Goal: Task Accomplishment & Management: Manage account settings

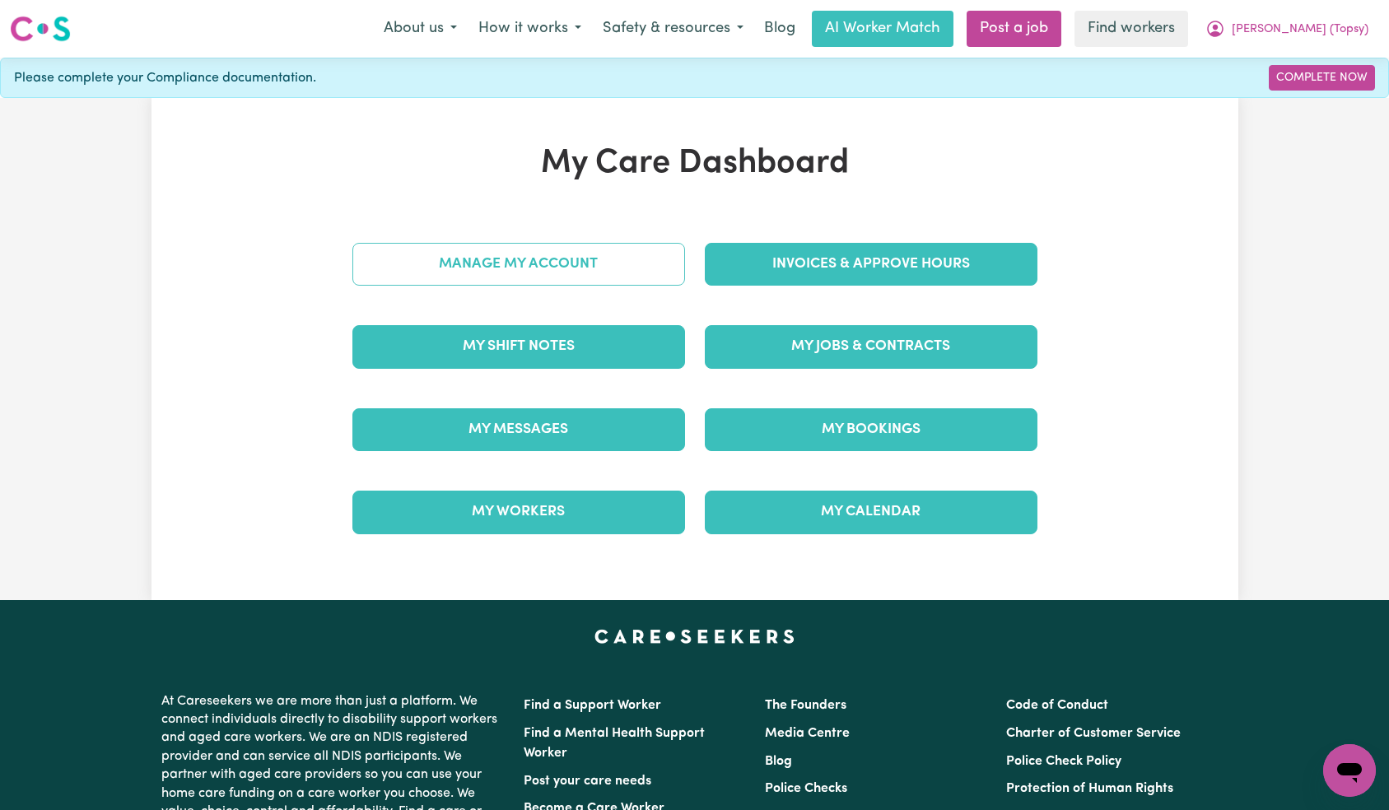
drag, startPoint x: 591, startPoint y: 239, endPoint x: 594, endPoint y: 247, distance: 8.6
click at [591, 240] on div "Manage My Account" at bounding box center [518, 264] width 352 height 82
click at [592, 255] on link "Manage My Account" at bounding box center [518, 264] width 333 height 43
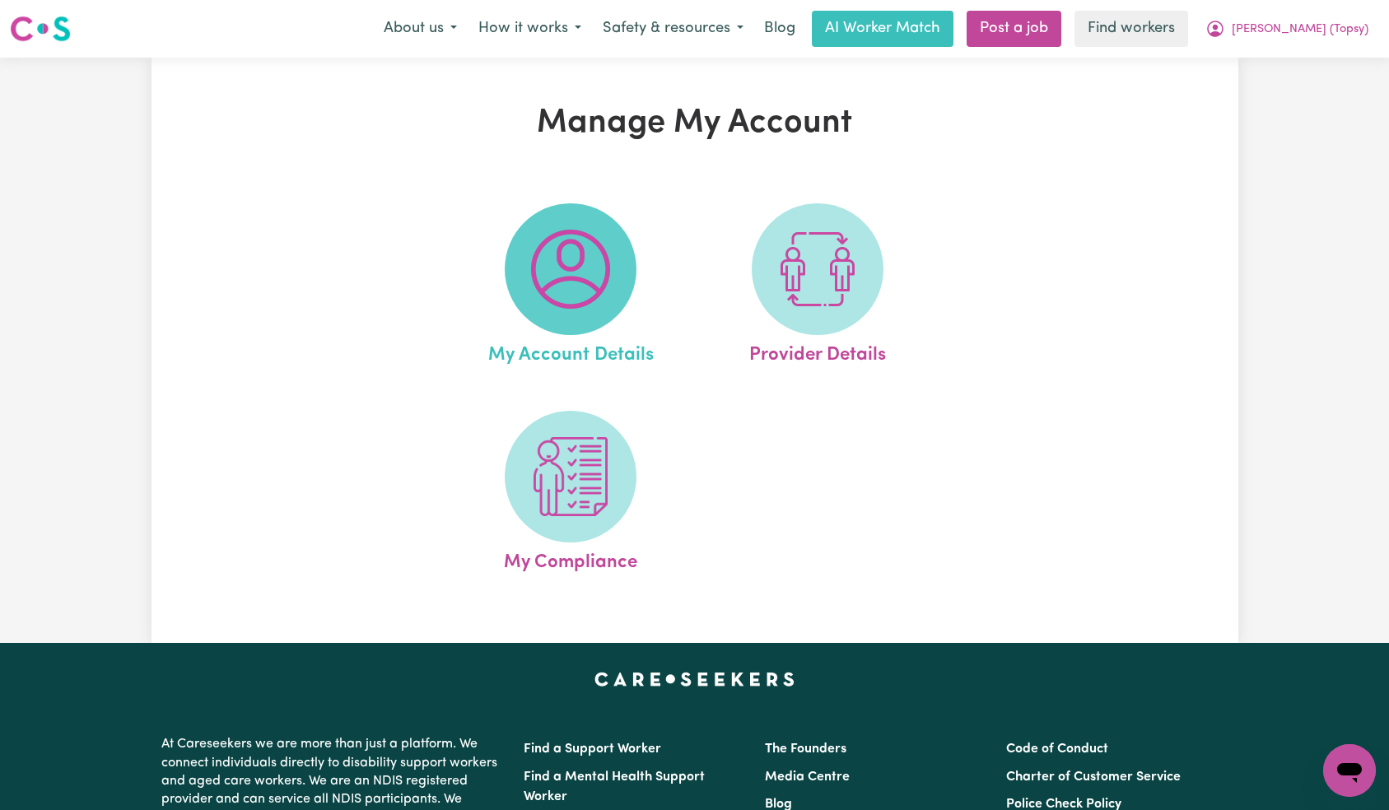
click at [572, 260] on img at bounding box center [570, 269] width 79 height 79
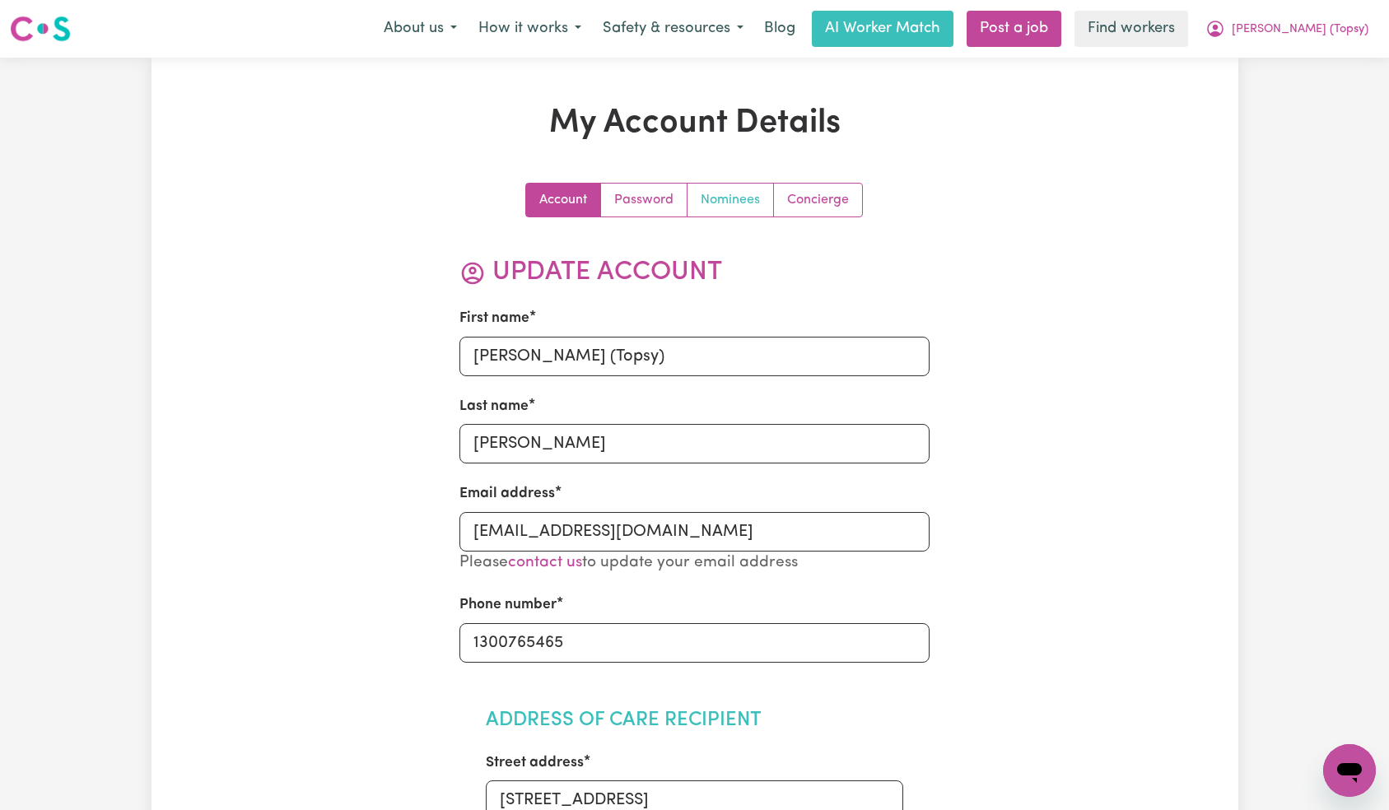
click at [713, 205] on link "Nominees" at bounding box center [730, 200] width 86 height 33
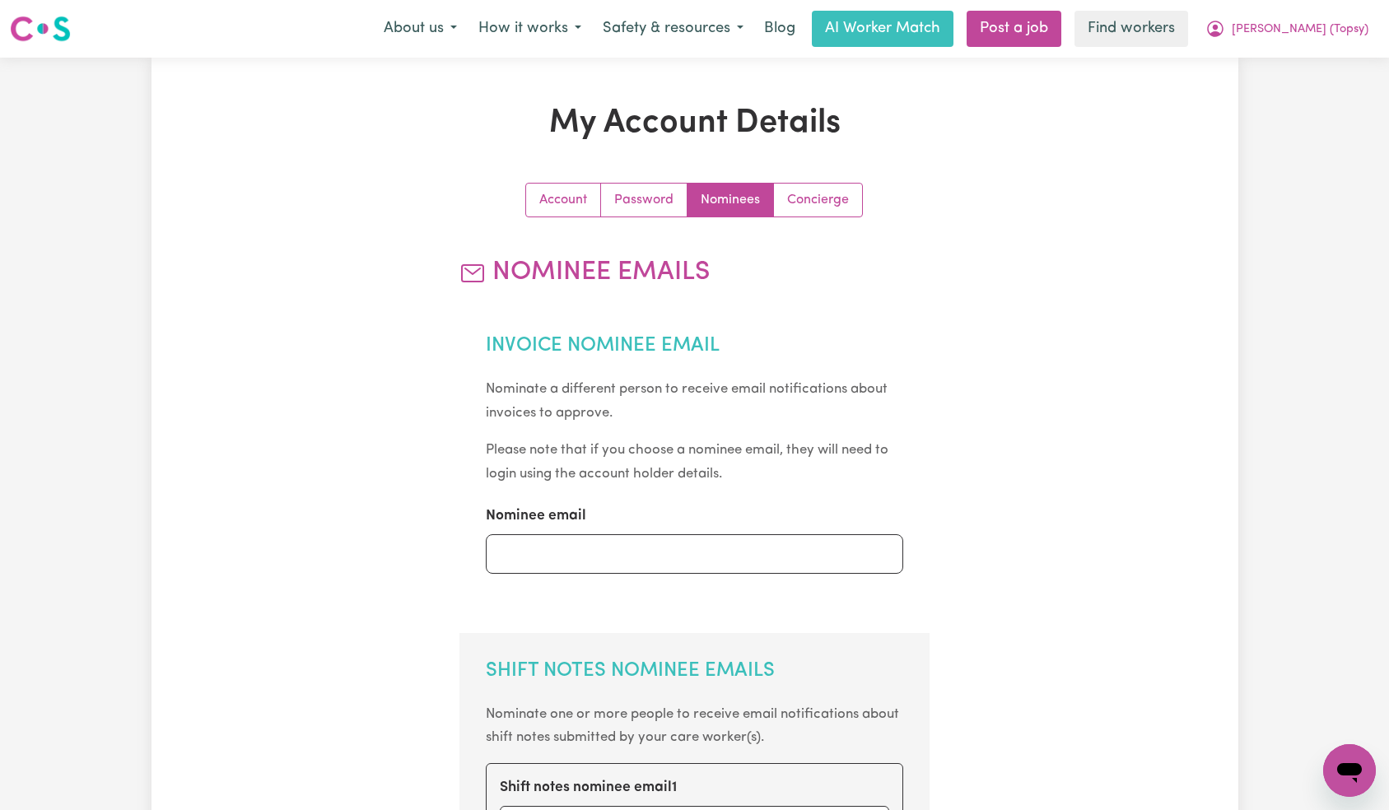
scroll to position [296, 0]
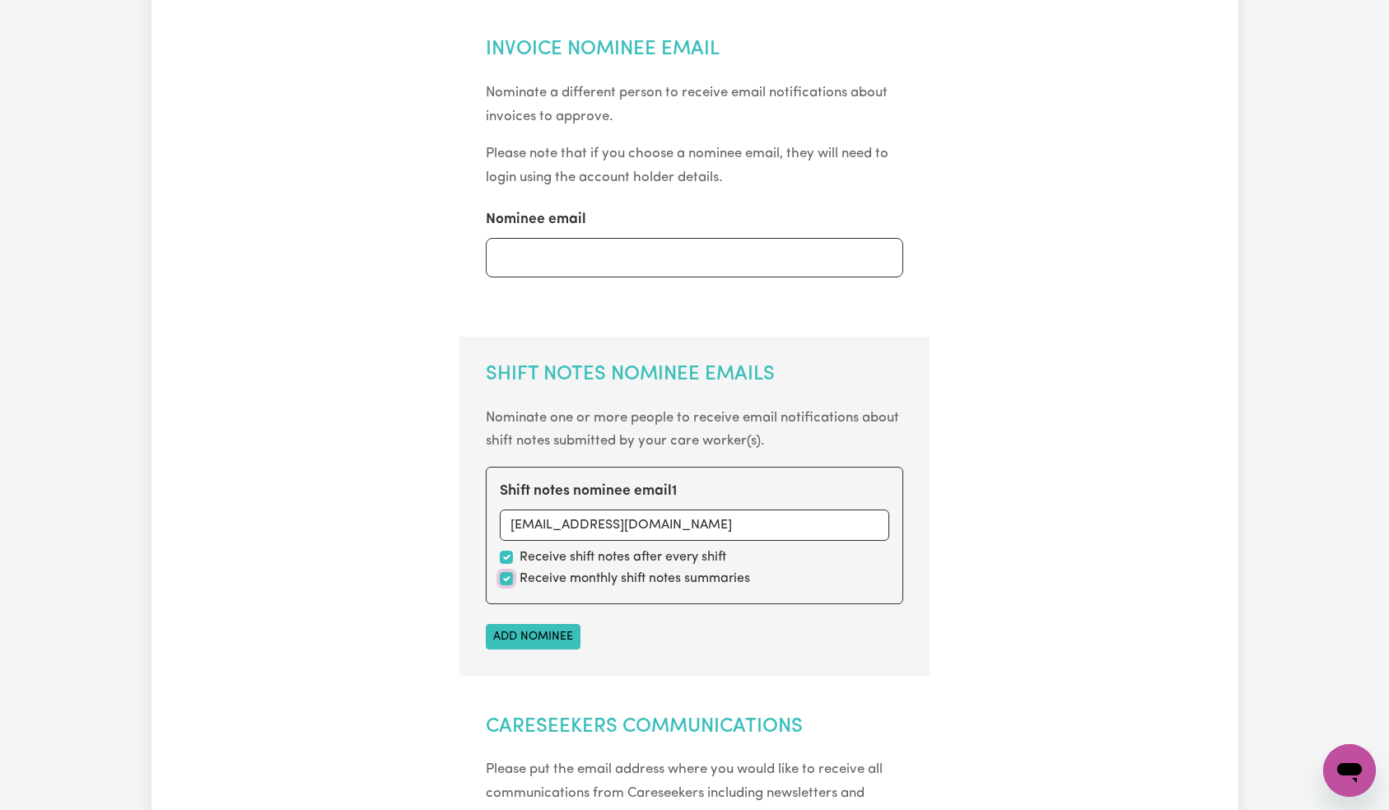
click at [506, 572] on input "checkbox" at bounding box center [506, 578] width 13 height 13
checkbox input "false"
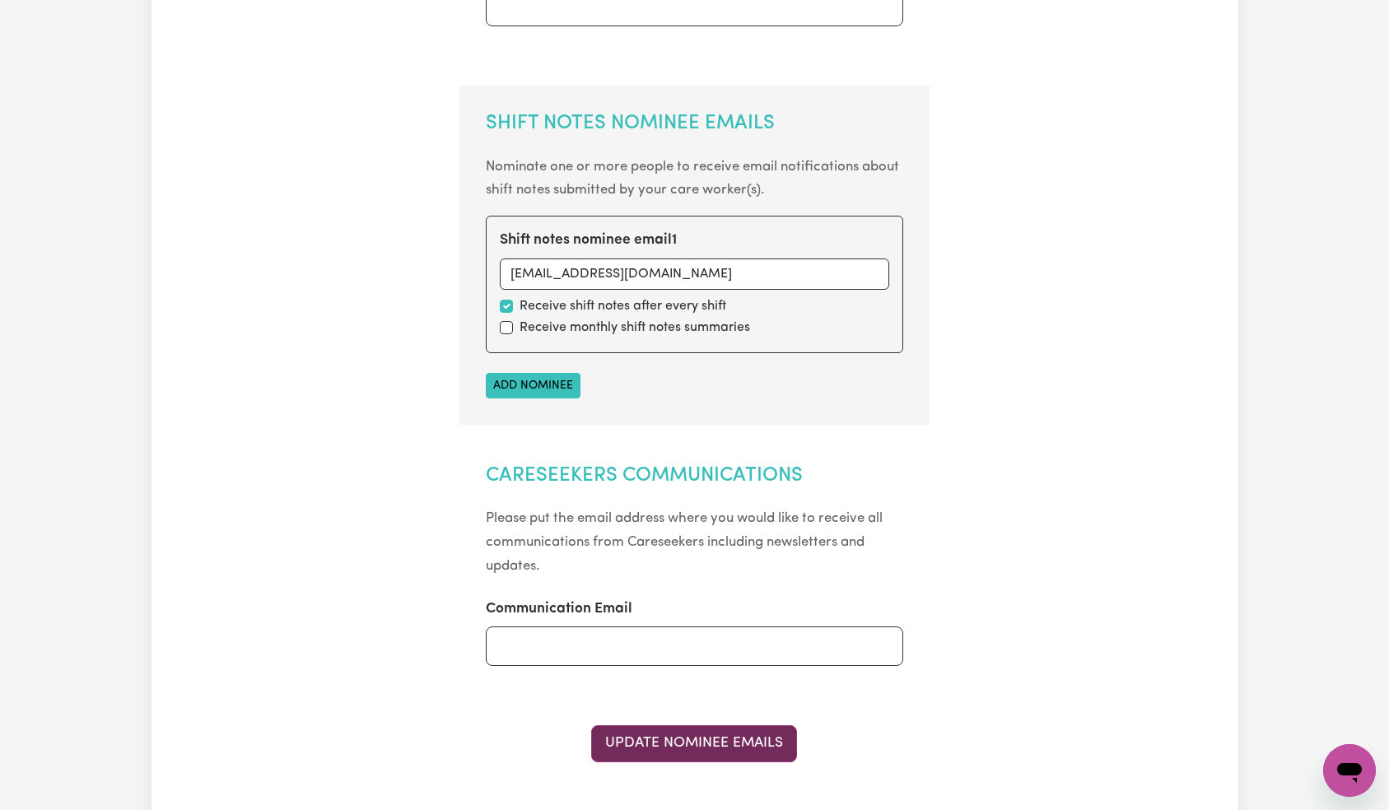
click at [711, 735] on button "Update Nominee Emails" at bounding box center [694, 743] width 206 height 36
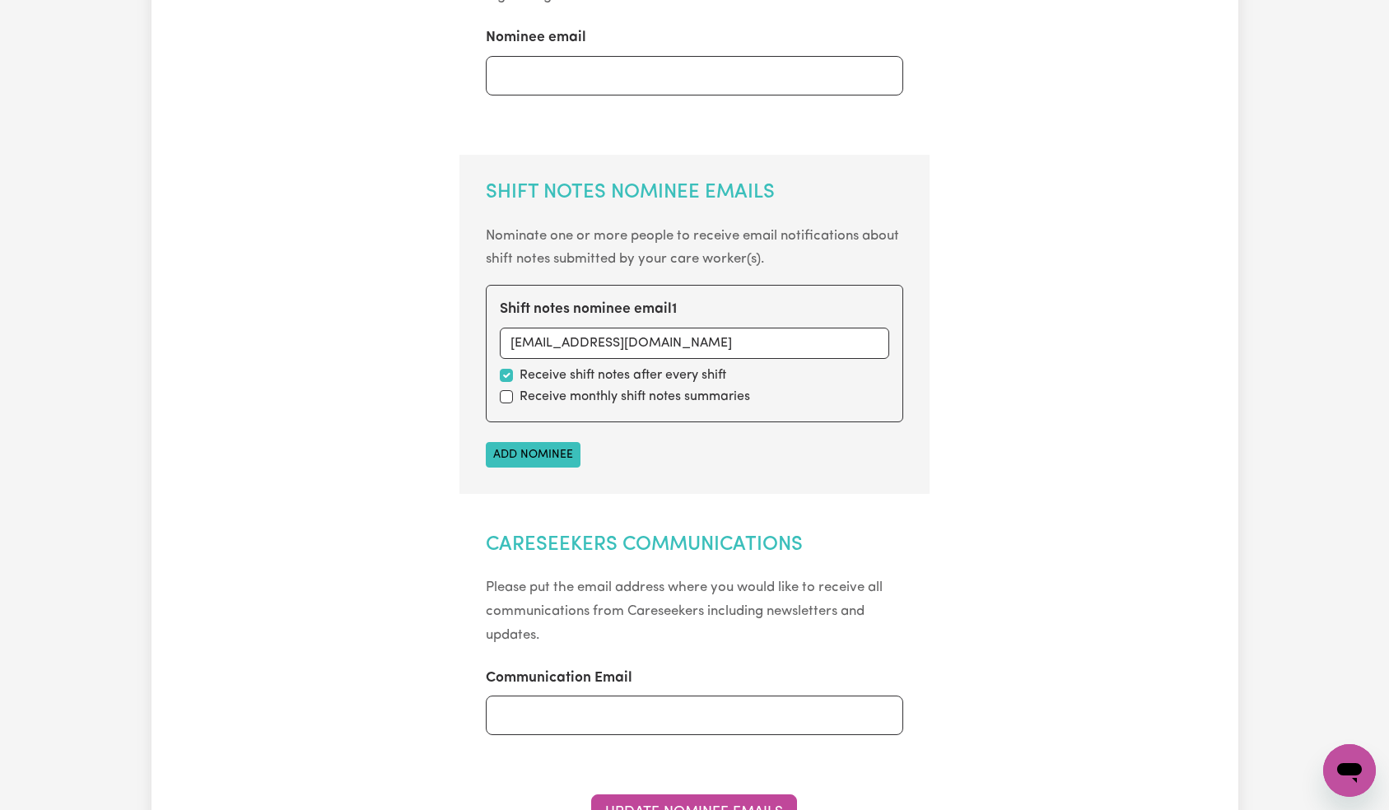
scroll to position [0, 0]
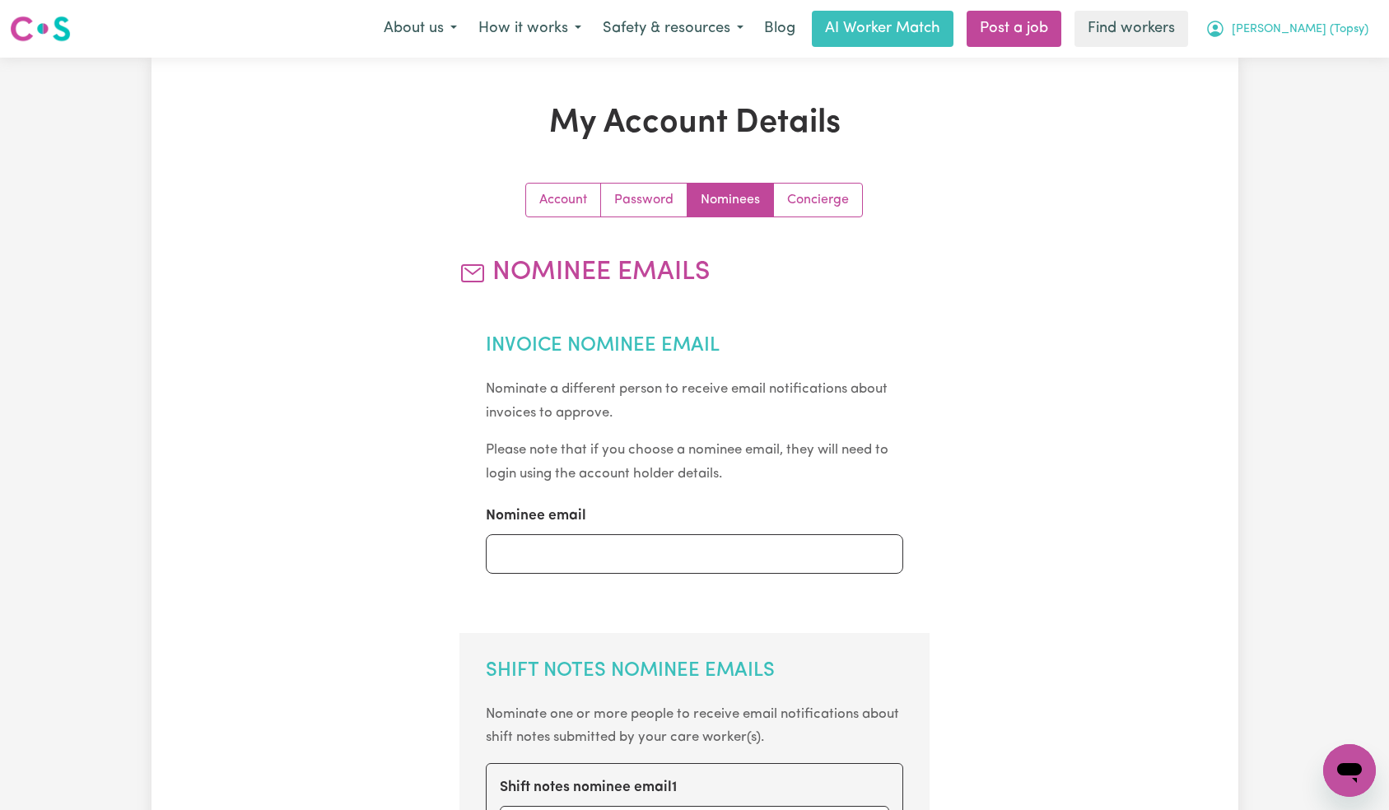
click at [1340, 27] on span "[PERSON_NAME] (Topsy)" at bounding box center [1300, 30] width 137 height 18
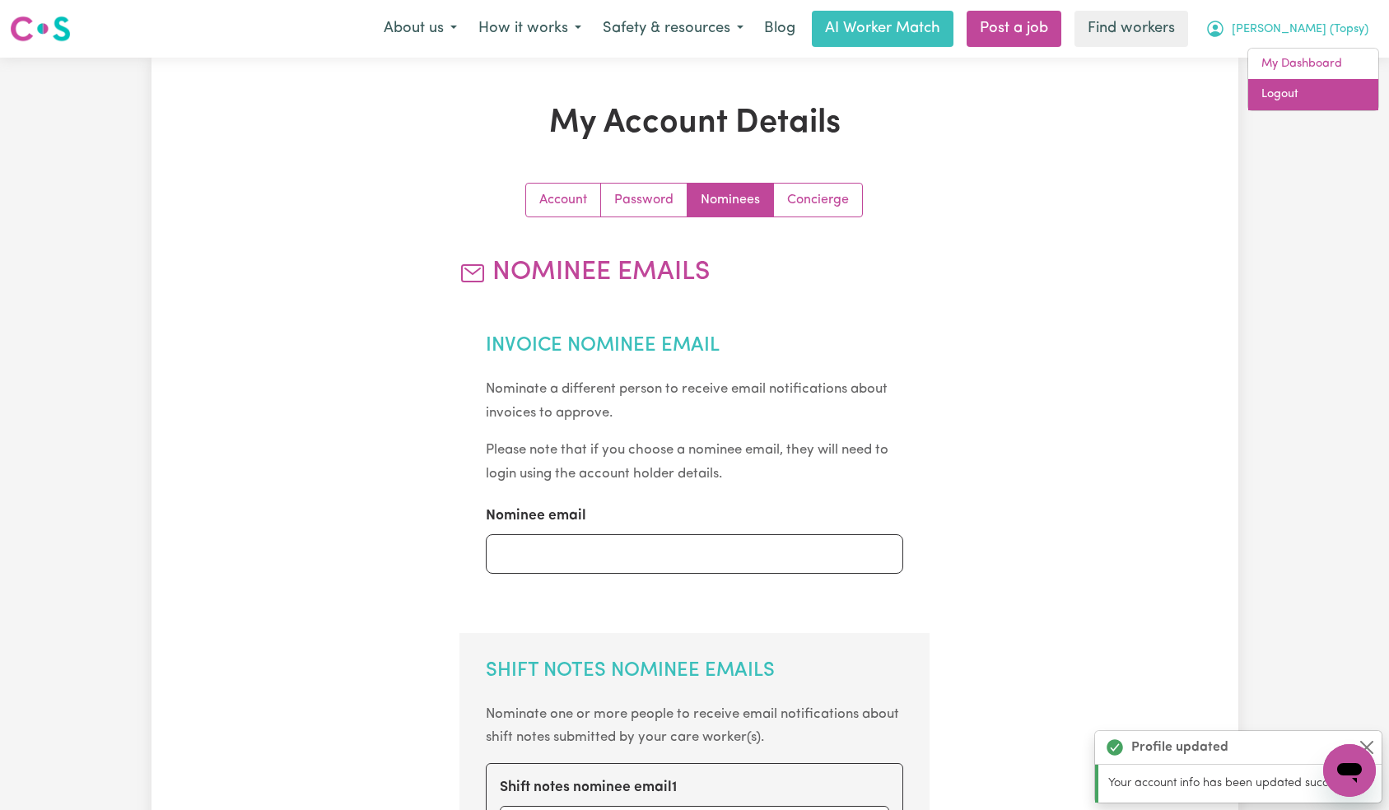
click at [1316, 86] on link "Logout" at bounding box center [1313, 94] width 130 height 31
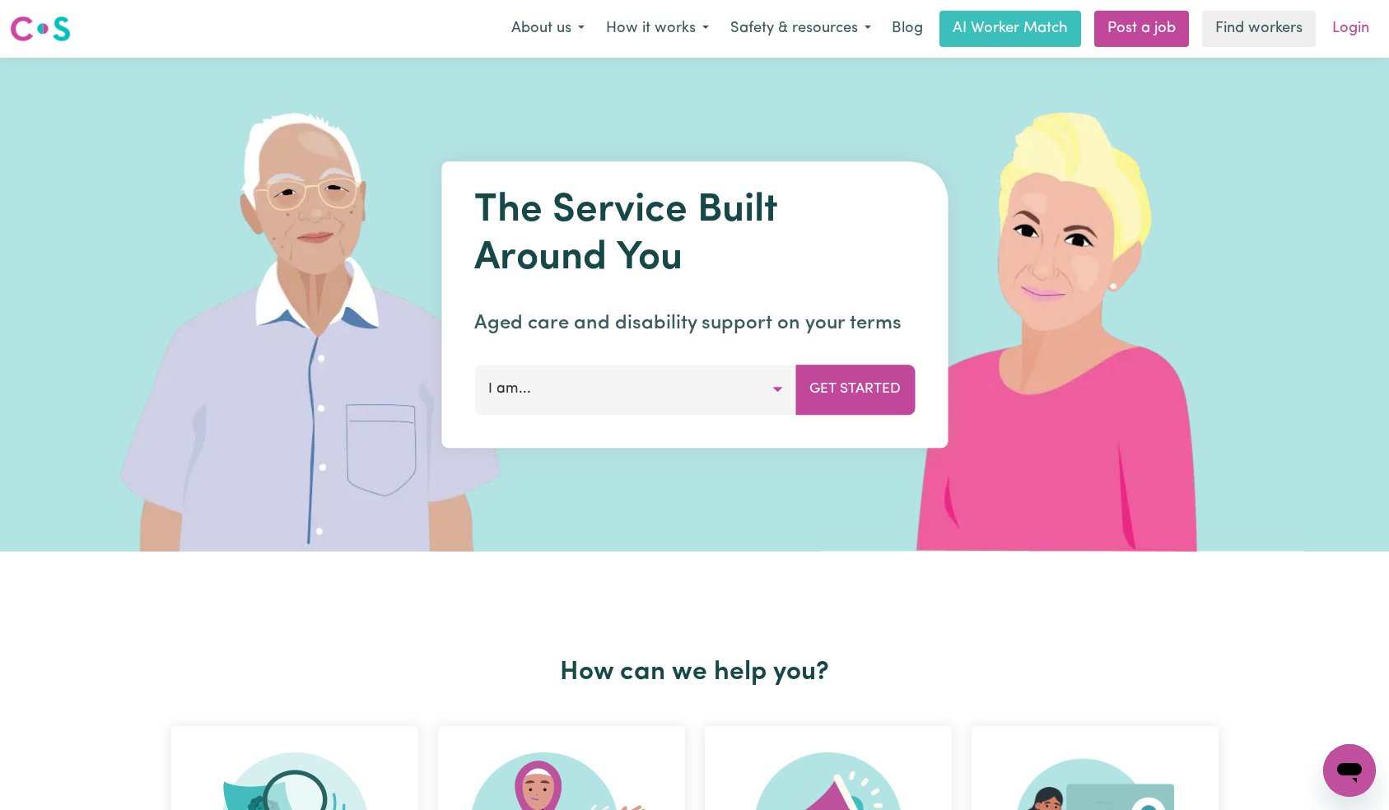
click at [1347, 26] on link "Login" at bounding box center [1350, 29] width 57 height 36
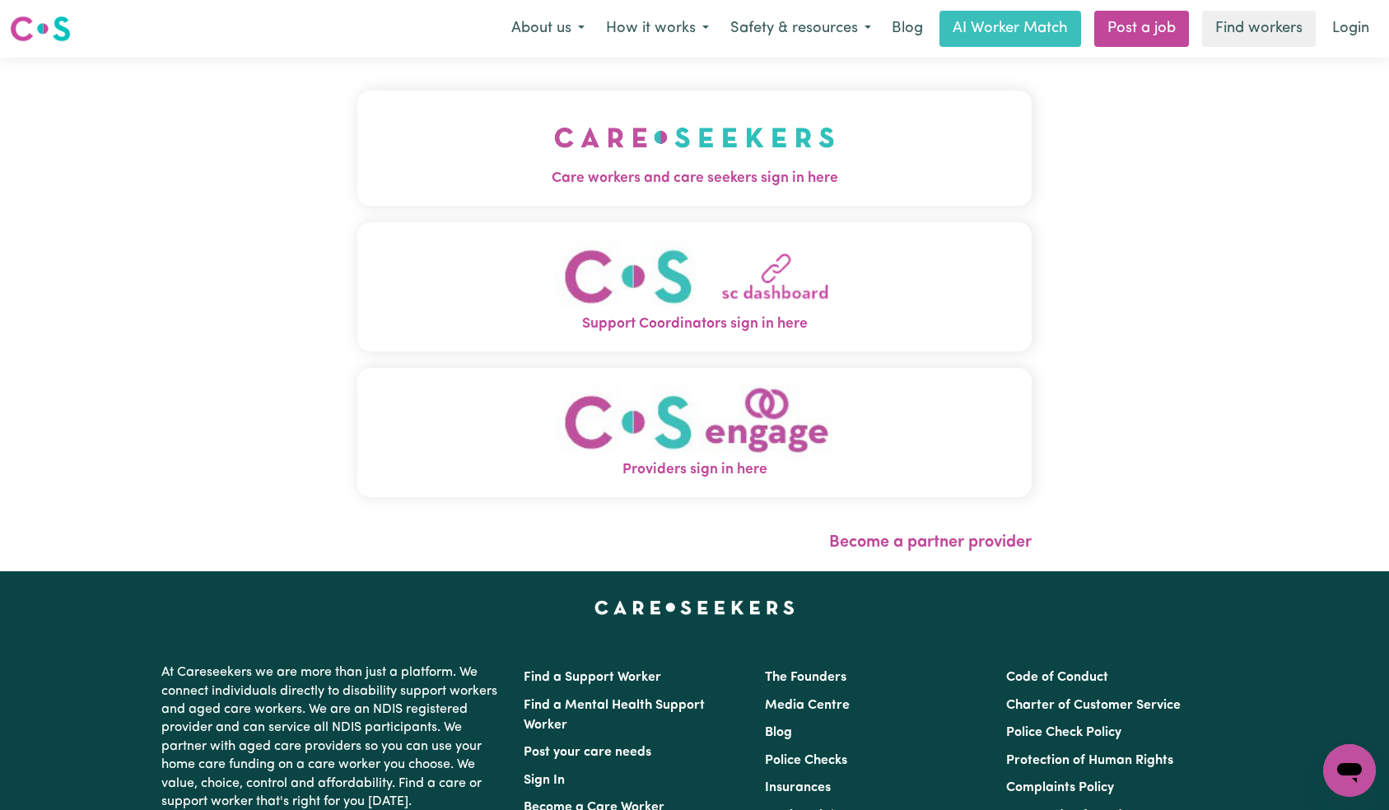
click at [554, 147] on img "Care workers and care seekers sign in here" at bounding box center [694, 137] width 281 height 61
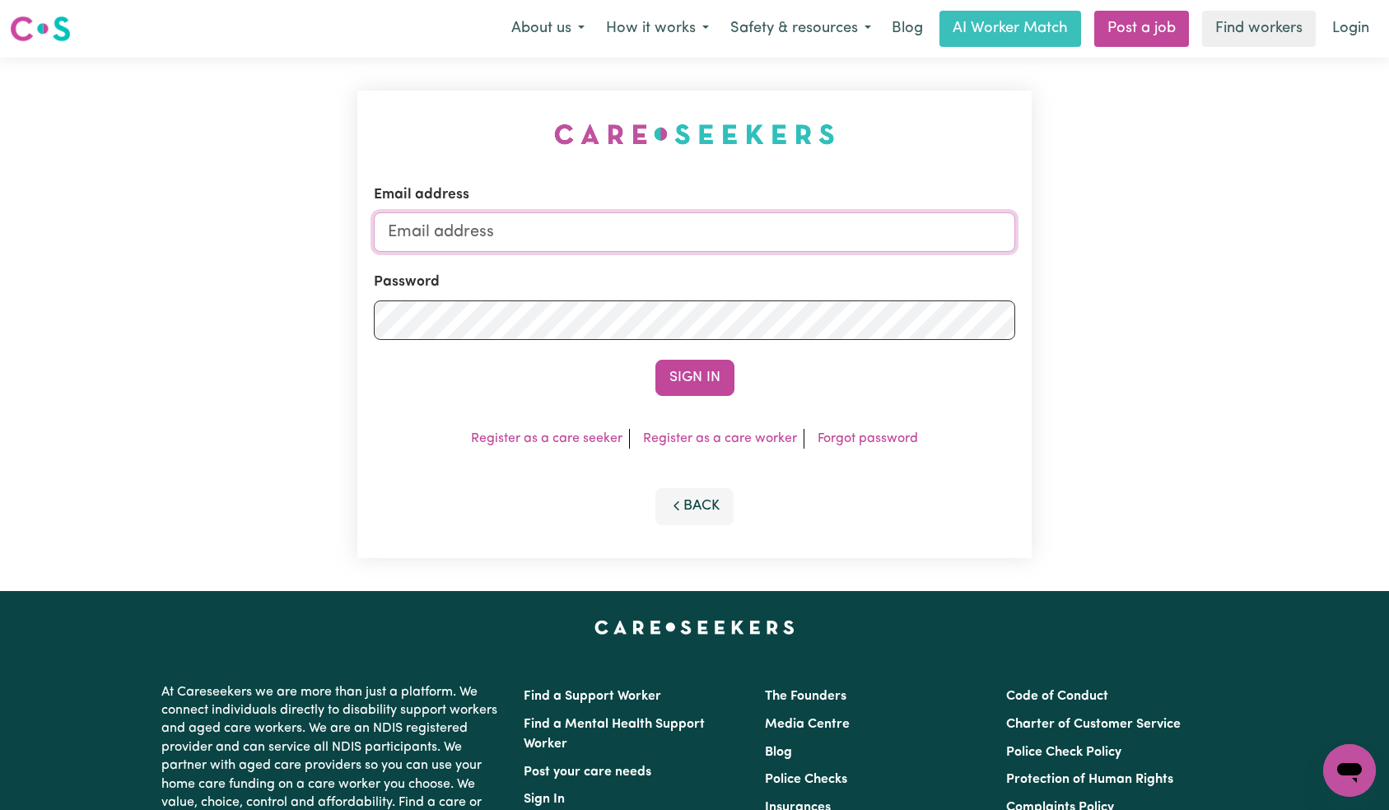
click at [719, 242] on input "Email address" at bounding box center [695, 232] width 642 height 40
paste input "[EMAIL_ADDRESS][DOMAIN_NAME]"
type input "[EMAIL_ADDRESS][DOMAIN_NAME]"
click at [716, 366] on button "Sign In" at bounding box center [694, 378] width 79 height 36
